Goal: Information Seeking & Learning: Compare options

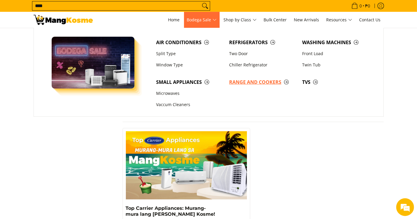
click at [255, 82] on span "Range and Cookers" at bounding box center [262, 82] width 67 height 7
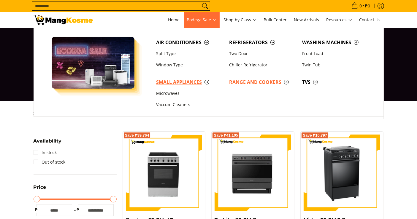
click at [177, 84] on span "Small Appliances" at bounding box center [189, 82] width 67 height 7
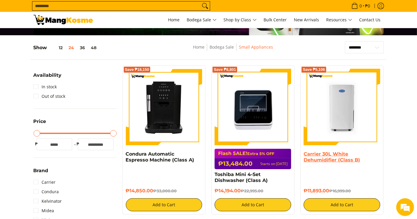
click at [329, 158] on link "Carrier 30L White Dehumidifier (Class B)" at bounding box center [331, 157] width 56 height 12
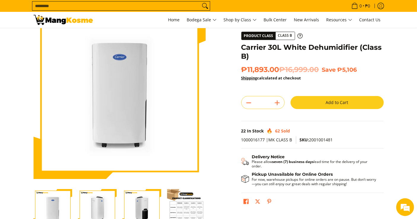
click at [278, 108] on span "Quantity * ." at bounding box center [262, 102] width 43 height 13
click at [278, 104] on icon "Add" at bounding box center [277, 103] width 8 height 8
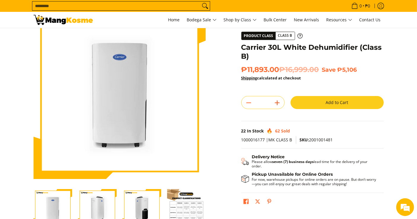
click at [278, 104] on icon "Add" at bounding box center [277, 103] width 8 height 8
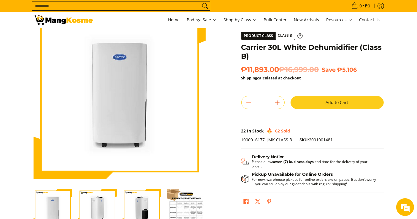
type input "**"
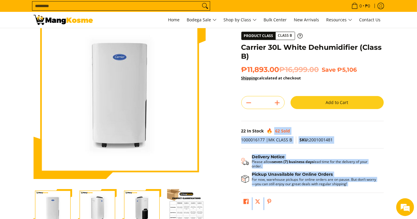
drag, startPoint x: 264, startPoint y: 130, endPoint x: 236, endPoint y: 130, distance: 27.9
click at [236, 130] on div "Skip to Main Content Enable zoom Disable zoom Enable zoom Disable zoom Enable z…" at bounding box center [209, 133] width 356 height 253
click at [240, 130] on div "**********" at bounding box center [312, 110] width 148 height 206
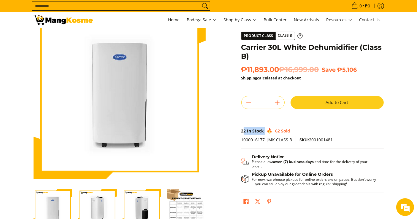
drag, startPoint x: 239, startPoint y: 132, endPoint x: 244, endPoint y: 132, distance: 4.4
click at [244, 132] on div "**********" at bounding box center [312, 110] width 148 height 206
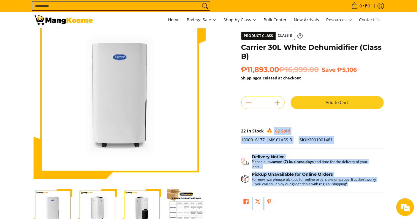
click at [240, 131] on div "**********" at bounding box center [312, 110] width 148 height 206
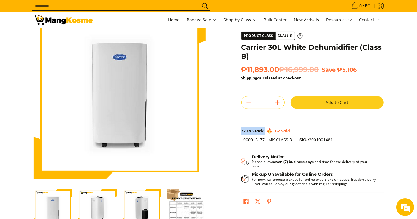
click at [241, 130] on span "22" at bounding box center [243, 131] width 5 height 6
copy div "22 In Stock"
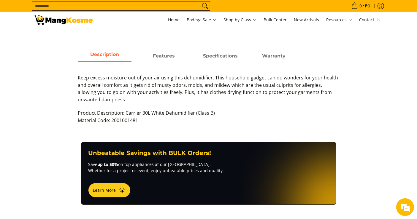
scroll to position [230, 0]
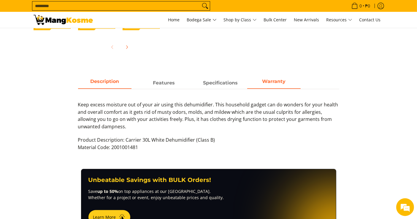
click at [257, 83] on span "Warranty" at bounding box center [273, 83] width 53 height 11
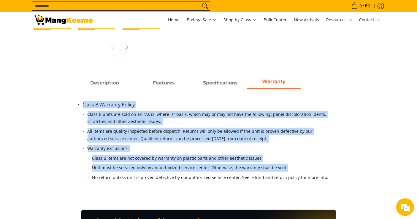
drag, startPoint x: 82, startPoint y: 105, endPoint x: 281, endPoint y: 165, distance: 207.6
click at [281, 165] on ul "Class B Warranty Policy Class B units are sold on an “As is, where is” basis, w…" at bounding box center [208, 149] width 261 height 97
click at [244, 149] on li "Warranty exclusions: Class B items are not covered by warranty on plastic parts…" at bounding box center [210, 167] width 247 height 44
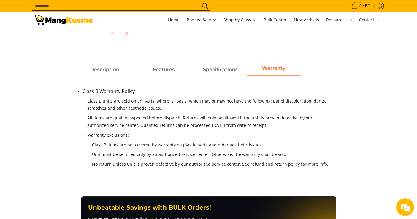
scroll to position [263, 0]
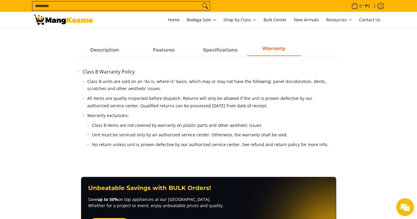
drag, startPoint x: 78, startPoint y: 68, endPoint x: 260, endPoint y: 108, distance: 186.6
click at [260, 108] on li "Class B Warranty Policy Class B units are sold on an “As is, where is” basis, w…" at bounding box center [211, 114] width 256 height 92
copy li "Class B Warranty Policy Class B units are sold on an “As is, where is” basis, w…"
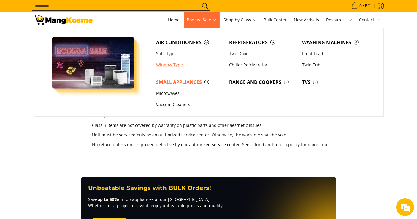
click at [171, 69] on link "Window Type" at bounding box center [189, 64] width 73 height 11
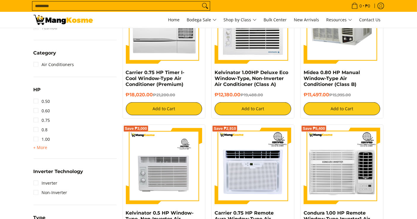
scroll to position [297, 0]
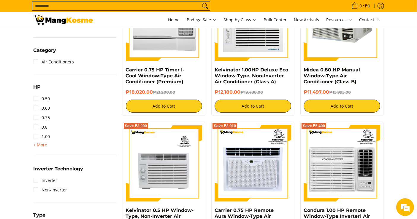
click at [42, 146] on span "+ More" at bounding box center [41, 145] width 14 height 5
click at [47, 146] on link "1.50" at bounding box center [42, 145] width 17 height 9
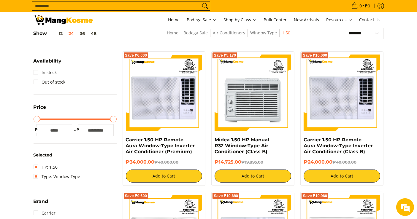
scroll to position [79, 0]
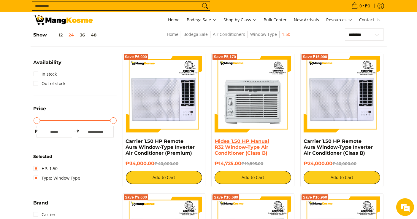
drag, startPoint x: 242, startPoint y: 165, endPoint x: 216, endPoint y: 142, distance: 35.1
click at [216, 142] on div "Midea 1.50 HP Manual R32 Window-Type Air Conditioner (Class B) ₱14,725.00 ₱19,8…" at bounding box center [252, 161] width 77 height 46
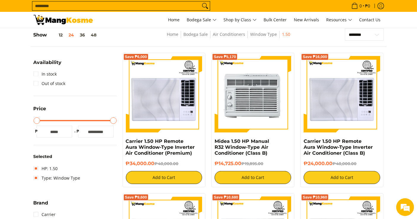
copy div "Midea 1.50 HP Manual R32 Window-Type Air Conditioner (Class B) ₱14,725.00"
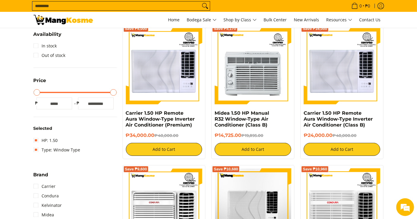
scroll to position [144, 0]
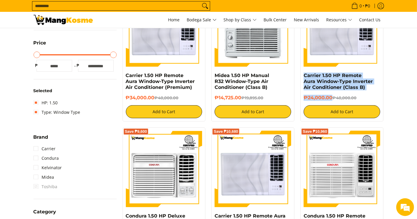
drag, startPoint x: 332, startPoint y: 98, endPoint x: 302, endPoint y: 77, distance: 37.0
click at [302, 77] on div "Save ₱16,000 Carrier 1.50 HP Remote Aura Window-Type Inverter Air Conditioner (…" at bounding box center [341, 54] width 83 height 135
copy div "Carrier 1.50 HP Remote Aura Window-Type Inverter Air Conditioner (Class B) ₱24,…"
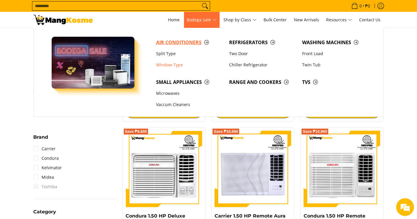
click at [180, 43] on span "Air Conditioners" at bounding box center [189, 42] width 67 height 7
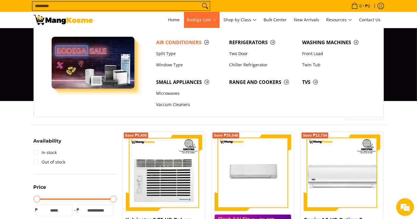
click at [202, 21] on span "Bodega Sale" at bounding box center [202, 19] width 30 height 7
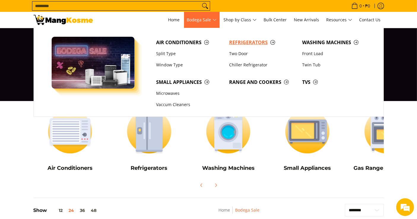
click at [246, 44] on span "Refrigerators" at bounding box center [262, 42] width 67 height 7
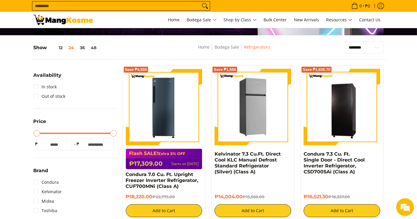
scroll to position [99, 0]
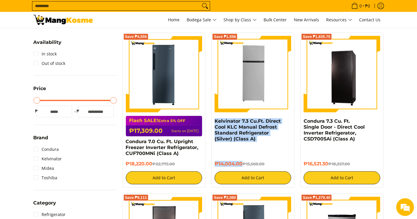
drag, startPoint x: 241, startPoint y: 164, endPoint x: 213, endPoint y: 122, distance: 51.1
click at [213, 122] on div "Save ₱1,556 Kelvinator 7.3 Cu.Ft. Direct Cool KLC Manual Defrost Standard Refri…" at bounding box center [252, 110] width 83 height 155
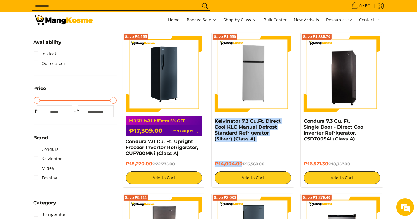
copy div "Kelvinator 7.3 Cu.Ft. Direct Cool KLC Manual Defrost Standard Refrigerator (Sil…"
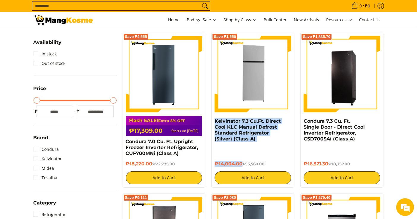
scroll to position [0, 0]
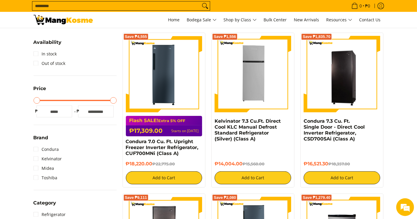
click at [176, 5] on input "Search..." at bounding box center [116, 5] width 168 height 9
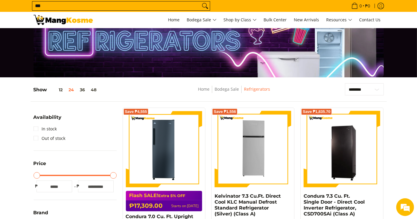
type input "***"
click at [200, 1] on button "Search" at bounding box center [204, 5] width 9 height 9
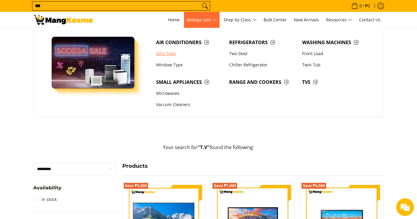
click at [175, 50] on link "Split Type" at bounding box center [189, 53] width 73 height 11
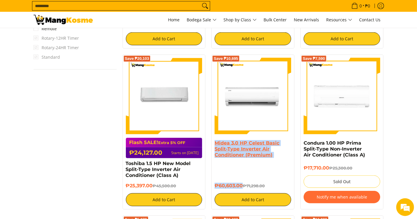
drag, startPoint x: 243, startPoint y: 187, endPoint x: 216, endPoint y: 143, distance: 51.4
click at [216, 143] on div "Midea 3.0 HP [PERSON_NAME] Basic Split-Type Inverter Air Conditioner (Premium) …" at bounding box center [252, 173] width 77 height 66
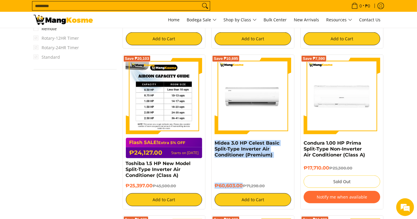
copy div "Midea 3.0 HP [PERSON_NAME] Basic Split-Type Inverter Air Conditioner (Premium) …"
